Goal: Task Accomplishment & Management: Complete application form

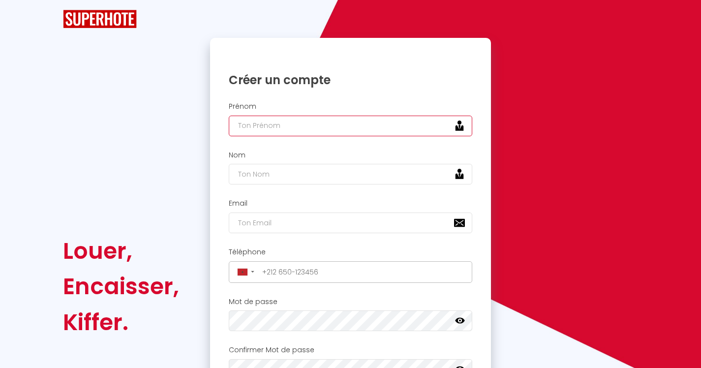
click at [343, 126] on input "text" at bounding box center [351, 126] width 244 height 21
type input "[PERSON_NAME]"
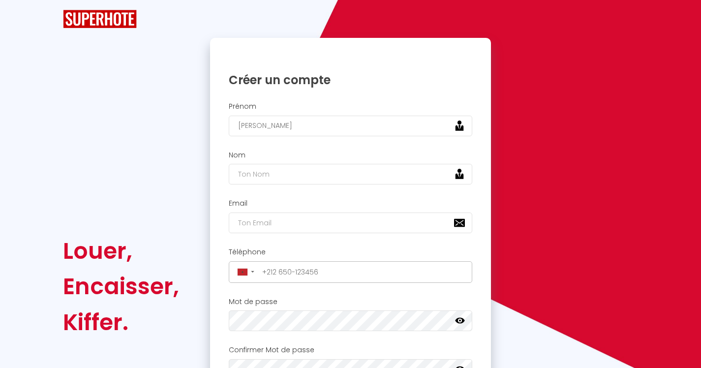
click at [304, 163] on div "Nom" at bounding box center [350, 168] width 269 height 34
click at [306, 172] on input "text" at bounding box center [351, 174] width 244 height 21
type input "q"
type input "sediki"
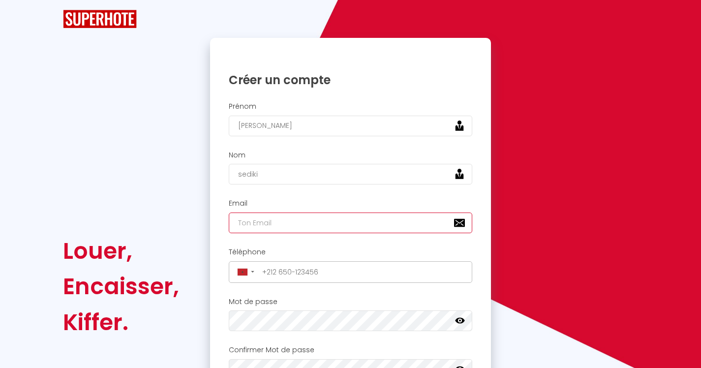
click at [314, 228] on input "email" at bounding box center [351, 223] width 244 height 21
type input "[PERSON_NAME][EMAIL_ADDRESS][DOMAIN_NAME]"
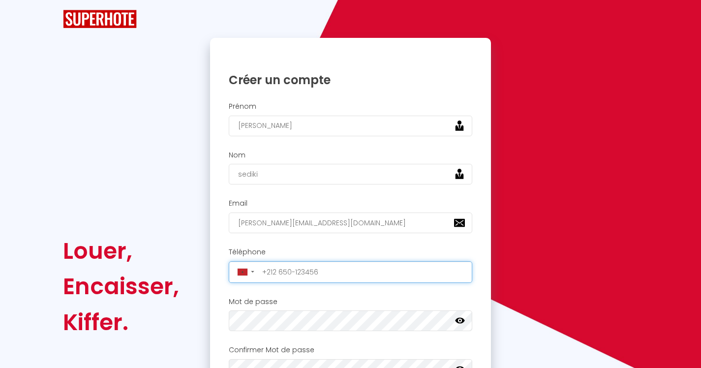
click at [339, 272] on input "tel" at bounding box center [364, 272] width 211 height 16
type input "+212600-203084"
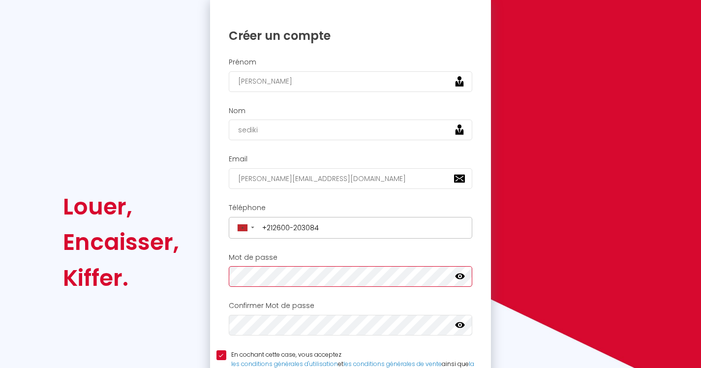
scroll to position [100, 0]
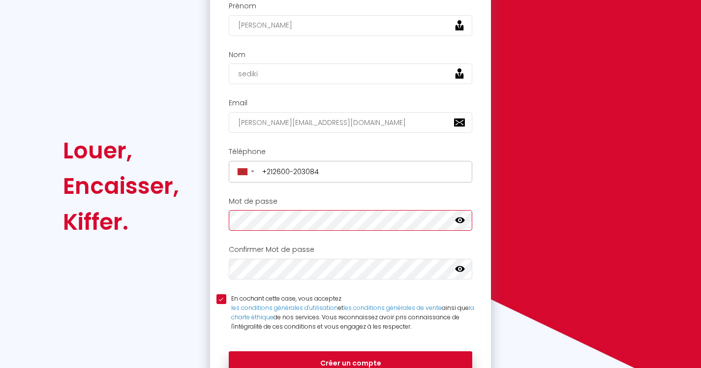
click at [163, 205] on div "Louer, Encaisser, [PERSON_NAME]. Veuillez créer votre compte Superhote depuis u…" at bounding box center [350, 187] width 588 height 498
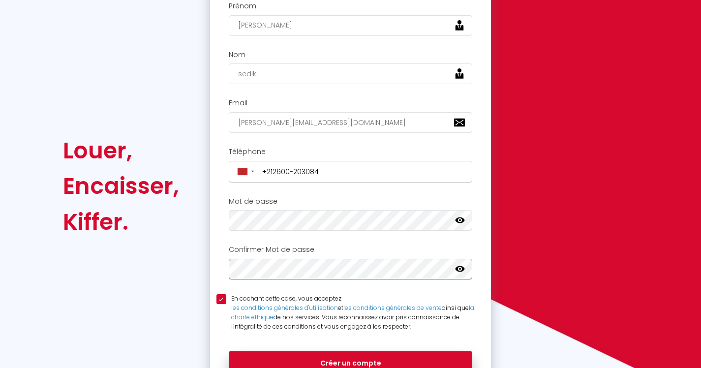
scroll to position [0, 0]
click at [458, 272] on icon at bounding box center [460, 269] width 10 height 10
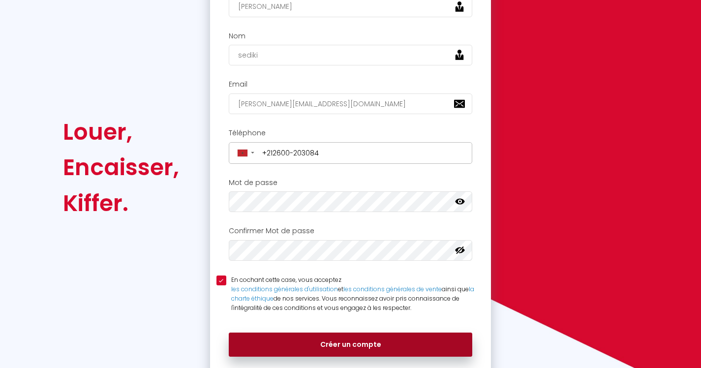
click at [359, 344] on button "Créer un compte" at bounding box center [351, 345] width 244 height 25
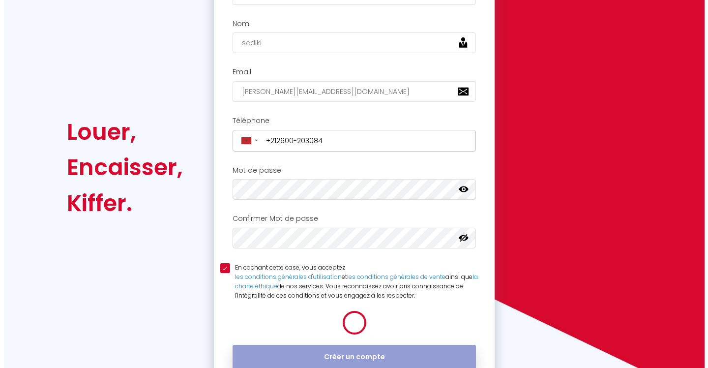
scroll to position [119, 0]
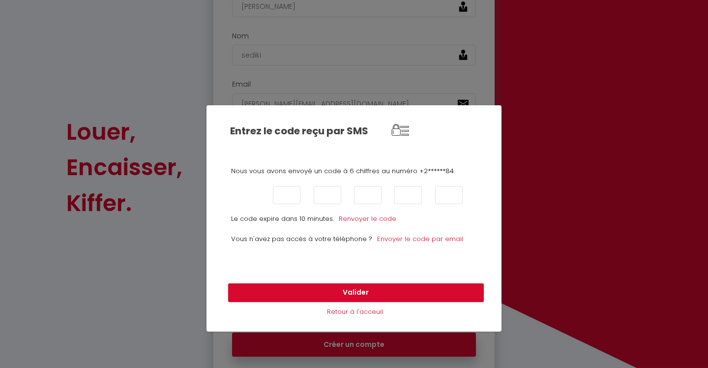
click at [257, 195] on input "text" at bounding box center [247, 195] width 28 height 18
type input "6"
type input "1"
type input "8"
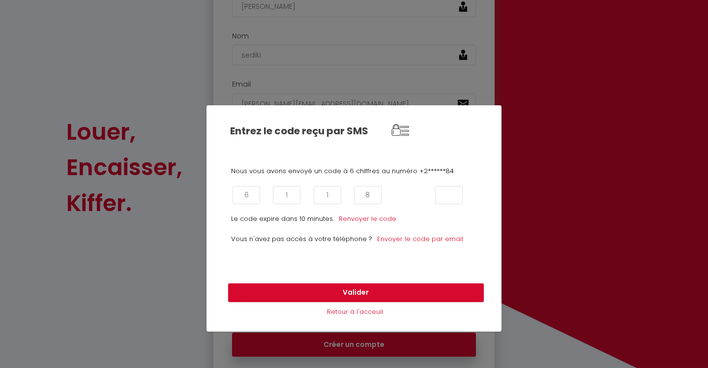
type input "8"
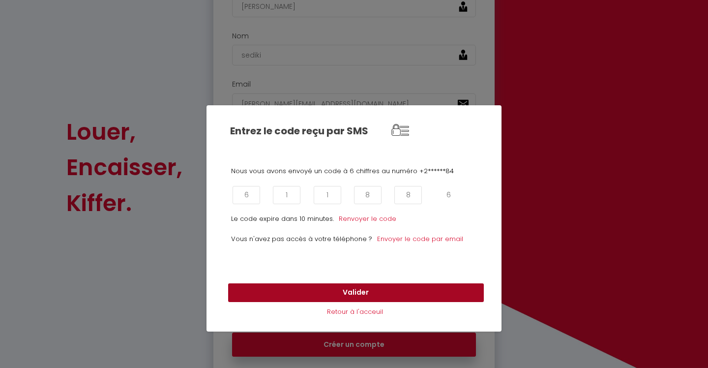
type input "6"
click at [384, 290] on button "Valider" at bounding box center [356, 292] width 256 height 19
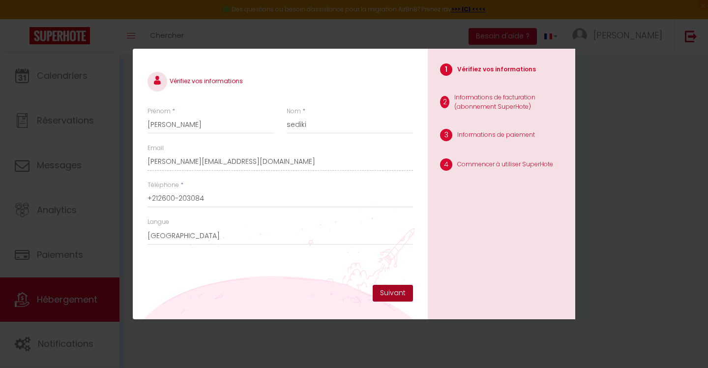
click at [398, 291] on button "Suivant" at bounding box center [393, 293] width 40 height 17
click at [179, 201] on input "+212600-203084" at bounding box center [281, 199] width 266 height 18
type input "[PHONE_NUMBER]"
click at [387, 296] on button "Suivant" at bounding box center [393, 293] width 40 height 17
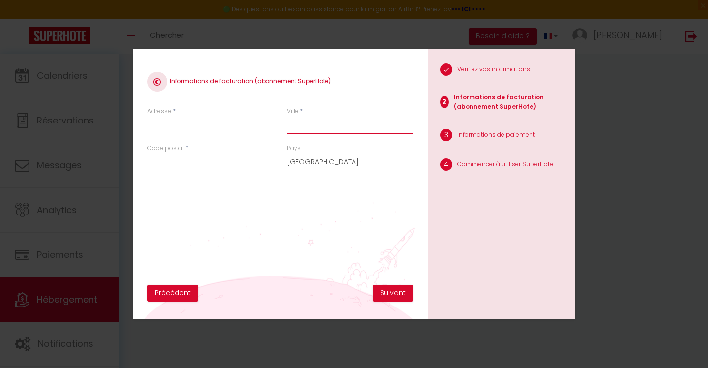
click at [302, 128] on input "Ville" at bounding box center [350, 125] width 126 height 18
type input "TANGER"
click at [168, 124] on input "Adresse" at bounding box center [211, 125] width 126 height 18
click at [332, 165] on select "[GEOGRAPHIC_DATA] [GEOGRAPHIC_DATA] [GEOGRAPHIC_DATA] [GEOGRAPHIC_DATA] [GEOGRA…" at bounding box center [350, 162] width 126 height 19
select select "146"
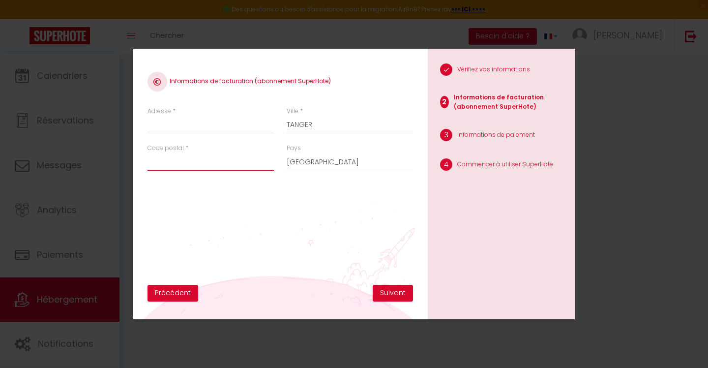
click at [201, 167] on input "Code postal" at bounding box center [211, 162] width 126 height 18
click at [215, 145] on div "Code postal * 90" at bounding box center [211, 157] width 126 height 27
click at [210, 170] on input "90" at bounding box center [211, 162] width 126 height 18
type input "90000"
click at [406, 297] on button "Suivant" at bounding box center [393, 293] width 40 height 17
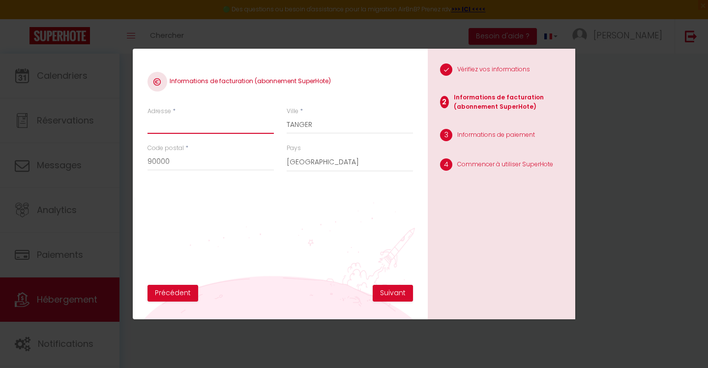
click at [216, 126] on input "Adresse" at bounding box center [211, 125] width 126 height 18
click at [182, 126] on input "golf garden abtiment 2 appartement 29" at bounding box center [211, 125] width 126 height 18
type input "golf garden batiment 2 appartement 29"
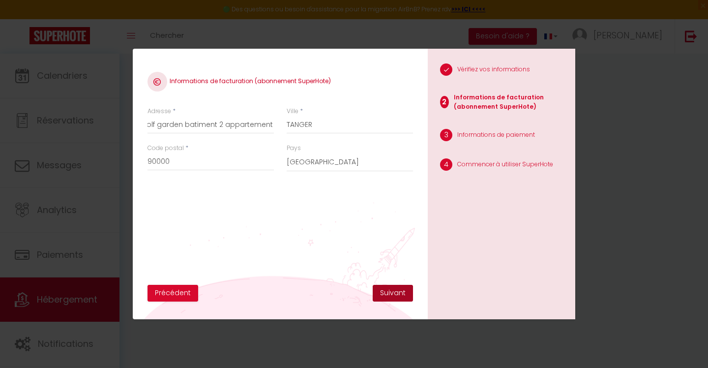
click at [377, 293] on button "Suivant" at bounding box center [393, 293] width 40 height 17
